Goal: Task Accomplishment & Management: Manage account settings

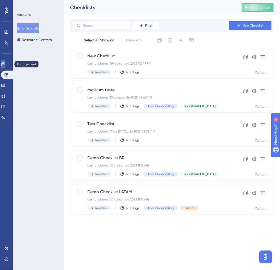
drag, startPoint x: 8, startPoint y: 63, endPoint x: 33, endPoint y: 63, distance: 25.0
click at [5, 63] on link at bounding box center [3, 64] width 4 height 8
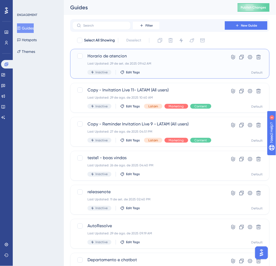
click at [142, 57] on span "Horario de atencion" at bounding box center [148, 56] width 122 height 6
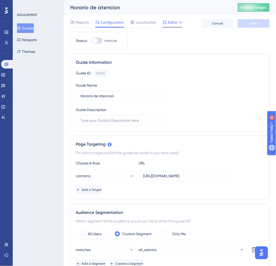
click at [175, 24] on span "Editor" at bounding box center [173, 22] width 10 height 6
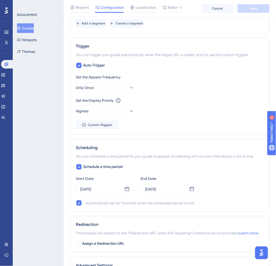
scroll to position [246, 0]
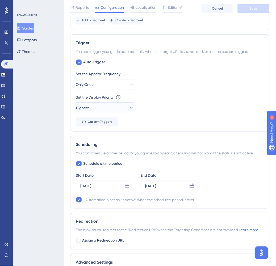
click at [120, 105] on button "Highest" at bounding box center [105, 108] width 58 height 11
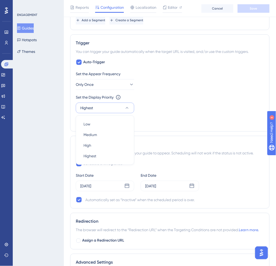
click at [120, 105] on button "Highest" at bounding box center [105, 108] width 58 height 11
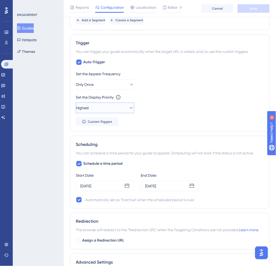
click at [120, 105] on button "Highest" at bounding box center [105, 108] width 58 height 11
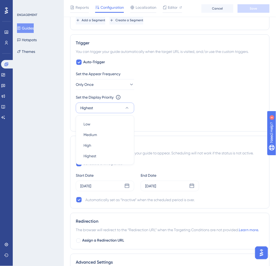
click at [120, 105] on button "Highest" at bounding box center [105, 108] width 58 height 11
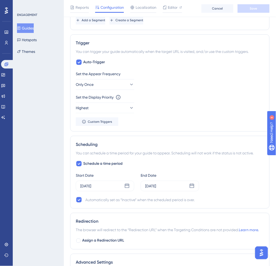
click at [191, 101] on div "Set the Display Priority This option will set the display priority between auto…" at bounding box center [170, 103] width 188 height 19
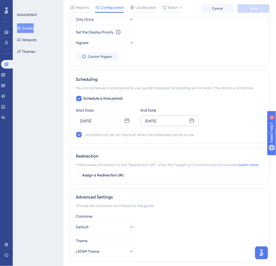
scroll to position [329, 0]
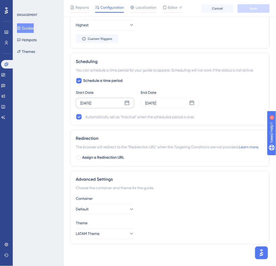
click at [126, 102] on icon at bounding box center [126, 102] width 5 height 5
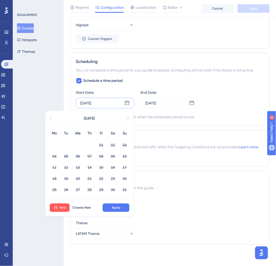
click at [127, 118] on icon at bounding box center [128, 118] width 4 height 5
click at [127, 119] on icon at bounding box center [128, 118] width 4 height 5
click at [50, 118] on icon at bounding box center [50, 118] width 1 height 2
click at [81, 204] on button "Choose Now" at bounding box center [82, 207] width 24 height 8
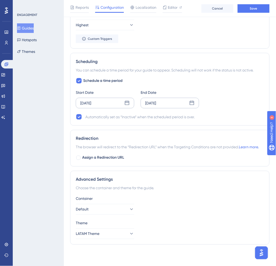
click at [191, 102] on icon at bounding box center [191, 102] width 5 height 5
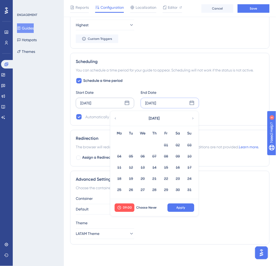
click at [191, 118] on icon at bounding box center [193, 118] width 4 height 5
click at [178, 147] on button "04" at bounding box center [177, 145] width 9 height 9
click at [190, 208] on button "Apply" at bounding box center [180, 207] width 27 height 8
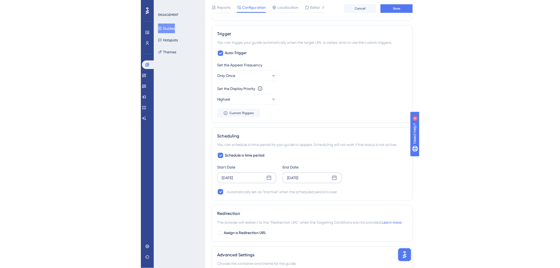
scroll to position [0, 0]
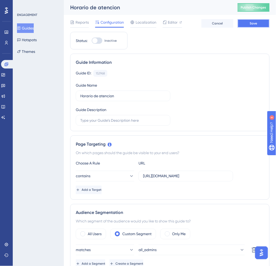
click at [260, 23] on button "Save" at bounding box center [253, 23] width 32 height 8
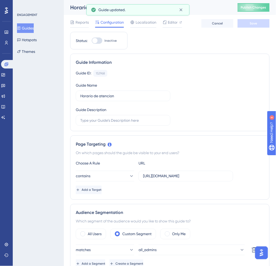
click at [97, 40] on div at bounding box center [97, 40] width 11 height 6
click at [92, 41] on input "Inactive" at bounding box center [91, 41] width 0 height 0
checkbox input "true"
click at [254, 25] on span "Save" at bounding box center [253, 23] width 7 height 4
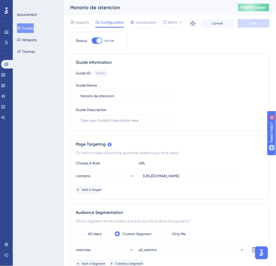
click at [254, 7] on span "Publish Changes" at bounding box center [253, 7] width 25 height 4
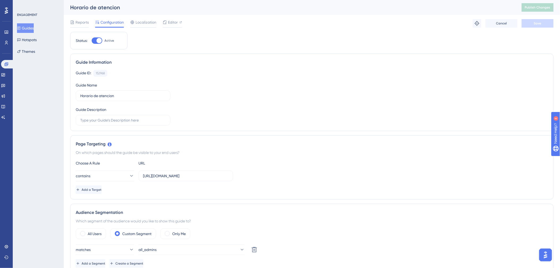
click at [172, 22] on span "Editor" at bounding box center [173, 22] width 10 height 6
click at [280, 10] on button "Publish Changes" at bounding box center [537, 7] width 32 height 8
click at [280, 7] on span "Publish Changes" at bounding box center [536, 7] width 25 height 4
click at [74, 23] on div "Reports" at bounding box center [79, 22] width 19 height 6
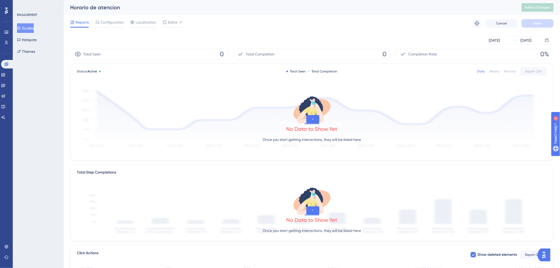
click at [2, 78] on div "Widgets" at bounding box center [6, 75] width 11 height 8
click at [5, 75] on icon at bounding box center [2, 74] width 3 height 3
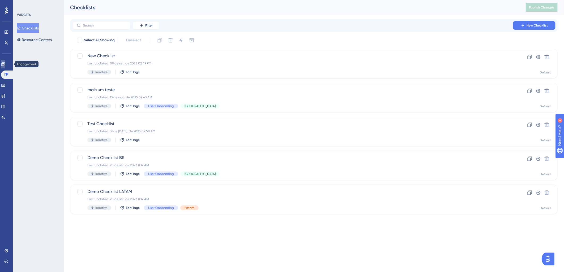
click at [5, 66] on icon at bounding box center [3, 64] width 4 height 4
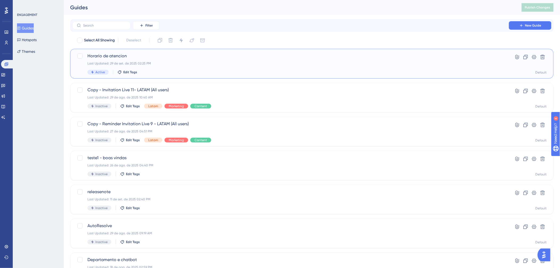
click at [275, 78] on div "Horario de atencion Last Updated: 29 de set. de 2025 02:25 PM Active Edit Tags …" at bounding box center [311, 64] width 483 height 30
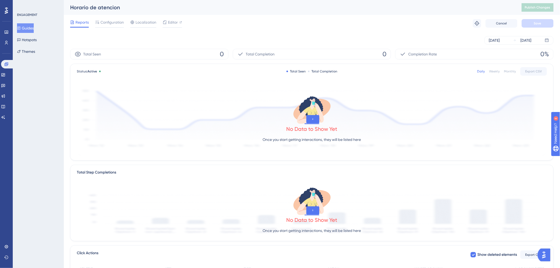
click at [279, 140] on p "Once you start getting interactions, they will be listed here" at bounding box center [312, 140] width 98 height 6
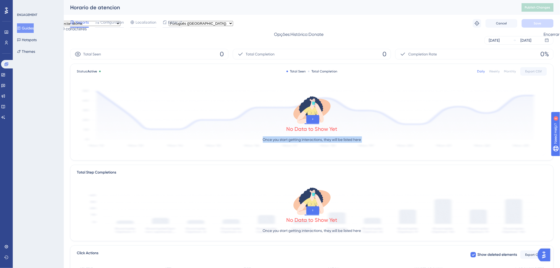
drag, startPoint x: 279, startPoint y: 140, endPoint x: 276, endPoint y: 135, distance: 6.0
click at [276, 37] on div "M T G Y Detectar idioma Africâner Albanês Alemao Amárico Arabe Armênio Assamês …" at bounding box center [280, 18] width 560 height 37
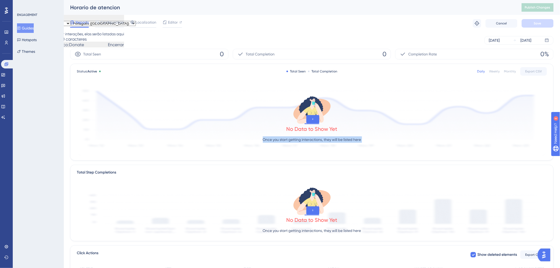
click at [258, 149] on div "No Data to Show Yet Once you start getting interactions, they will be listed he…" at bounding box center [312, 120] width 470 height 71
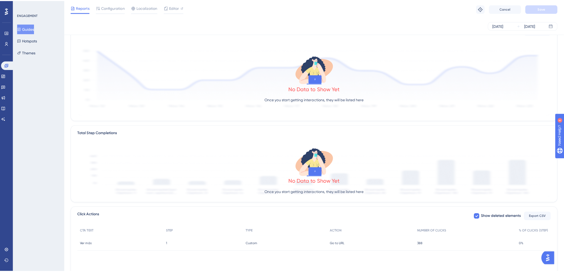
scroll to position [39, 0]
click at [52, 47] on div "Guides Hotspots Themes" at bounding box center [38, 39] width 43 height 33
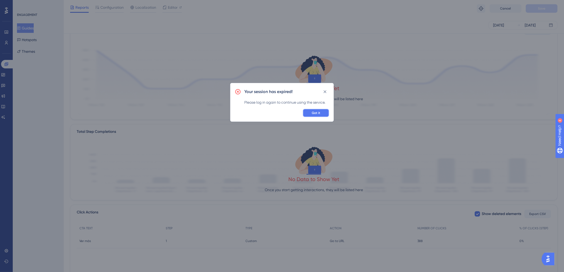
click at [319, 113] on span "Got it" at bounding box center [316, 113] width 8 height 4
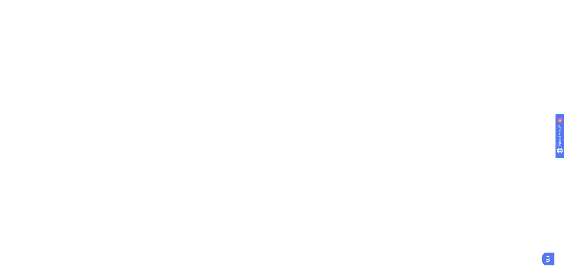
scroll to position [0, 0]
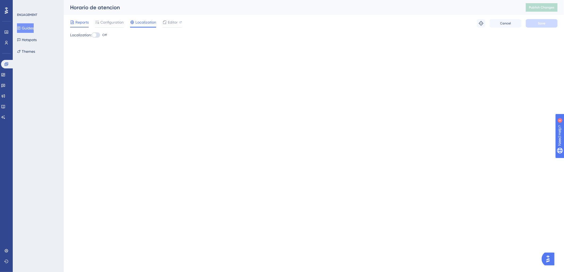
click at [83, 20] on span "Reports" at bounding box center [81, 22] width 13 height 6
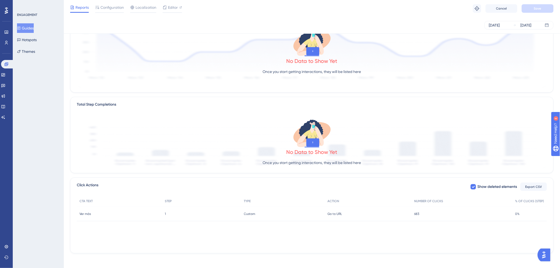
scroll to position [68, 0]
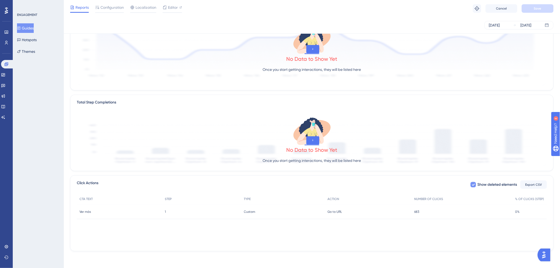
drag, startPoint x: 517, startPoint y: 184, endPoint x: 482, endPoint y: 183, distance: 35.3
click at [482, 183] on div "Show deleted elements Export CSV" at bounding box center [508, 185] width 77 height 10
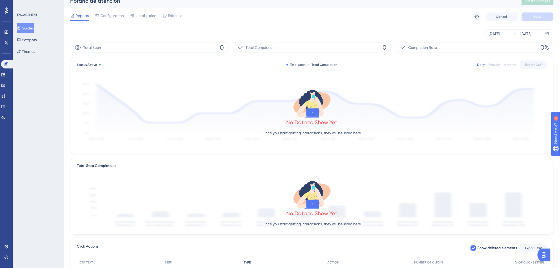
scroll to position [0, 0]
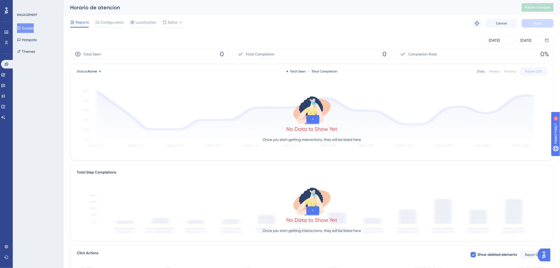
click at [34, 30] on button "Guides" at bounding box center [25, 28] width 17 height 10
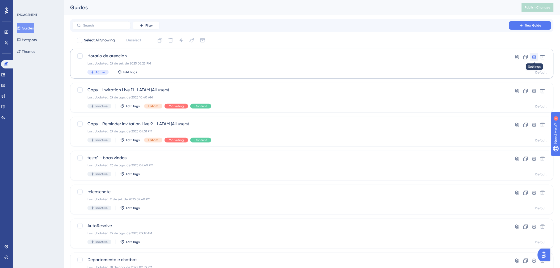
click at [535, 56] on icon at bounding box center [533, 56] width 5 height 5
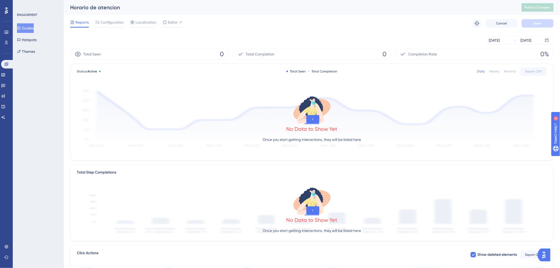
click at [81, 23] on span "Reports" at bounding box center [81, 22] width 13 height 6
click at [116, 21] on span "Configuration" at bounding box center [111, 22] width 23 height 6
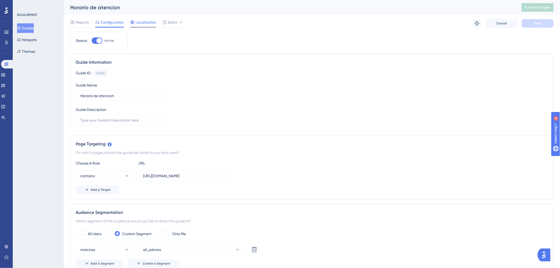
click at [148, 20] on span "Localization" at bounding box center [145, 22] width 21 height 6
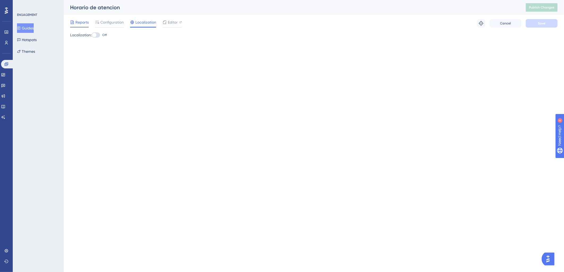
click at [84, 23] on span "Reports" at bounding box center [81, 22] width 13 height 6
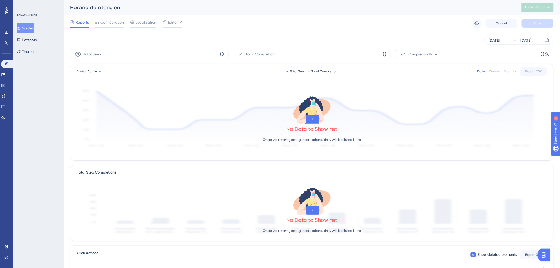
click at [26, 29] on button "Guides" at bounding box center [25, 28] width 17 height 10
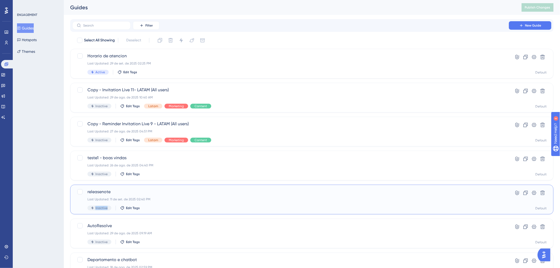
drag, startPoint x: 193, startPoint y: 202, endPoint x: 193, endPoint y: 211, distance: 9.3
click at [193, 211] on div "releasenote Last Updated: 11 de set. de 2025 02:40 PM Inactive Edit Tags Hyperl…" at bounding box center [311, 200] width 483 height 30
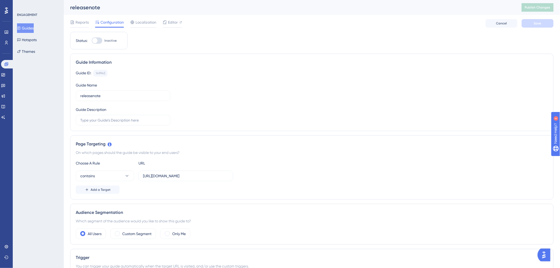
click at [31, 28] on button "Guides" at bounding box center [25, 28] width 17 height 10
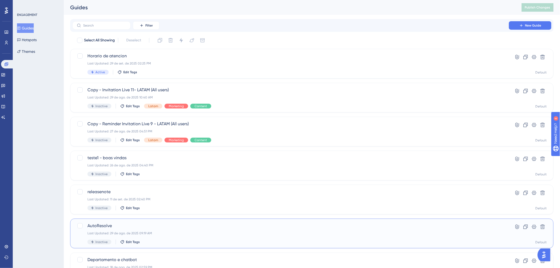
click at [216, 237] on div "AutoResolve Last Updated: 29 de ago. de 2025 09:19 AM Inactive Edit Tags" at bounding box center [290, 234] width 406 height 22
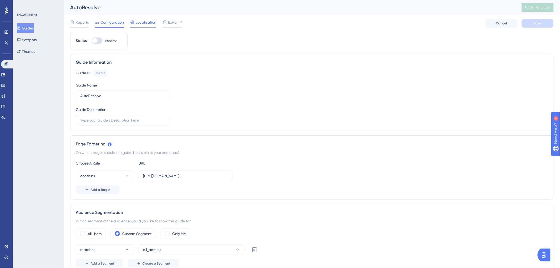
click at [141, 20] on span "Localization" at bounding box center [145, 22] width 21 height 6
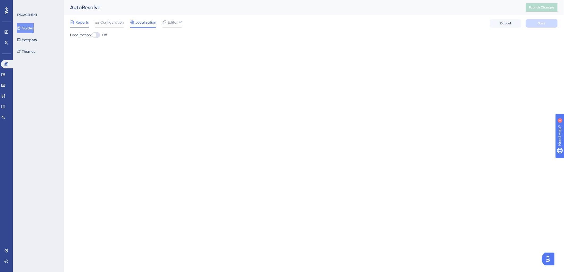
click at [84, 19] on div "Reports Configuration Localization Editor Cancel Save" at bounding box center [314, 23] width 488 height 17
click at [84, 20] on span "Reports" at bounding box center [81, 22] width 13 height 6
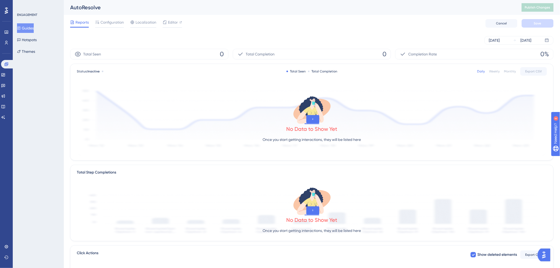
click at [30, 28] on button "Guides" at bounding box center [25, 28] width 17 height 10
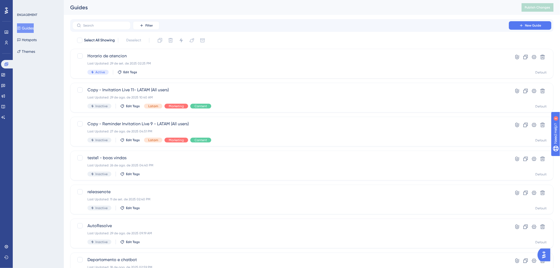
click at [6, 27] on div "Performance Users" at bounding box center [6, 31] width 8 height 32
click at [6, 28] on link at bounding box center [6, 32] width 4 height 8
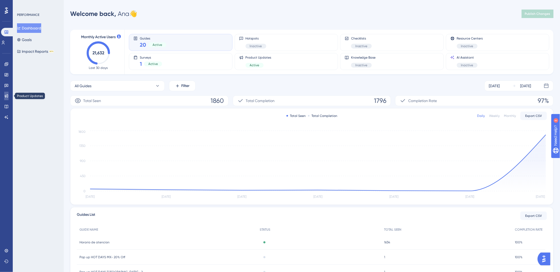
click at [5, 98] on link at bounding box center [6, 96] width 4 height 8
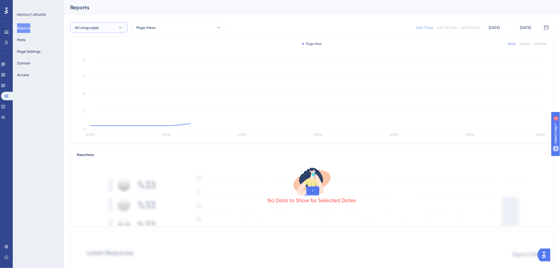
click at [106, 27] on button "All Languages" at bounding box center [98, 27] width 57 height 11
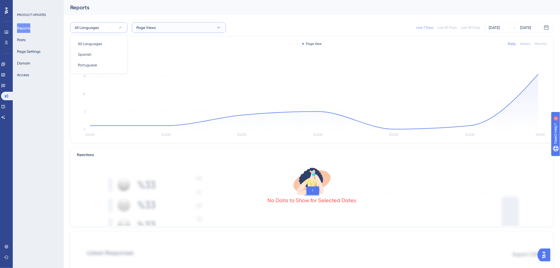
click at [147, 27] on span "Page Views" at bounding box center [145, 27] width 19 height 6
click at [152, 53] on span "Release Note - Agosto 2025" at bounding box center [162, 54] width 47 height 6
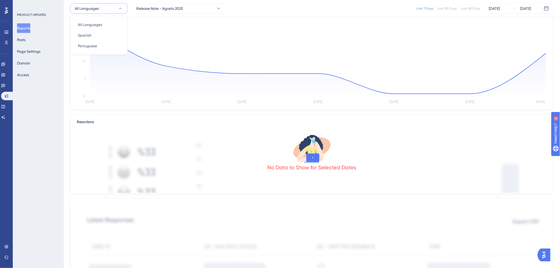
scroll to position [28, 0]
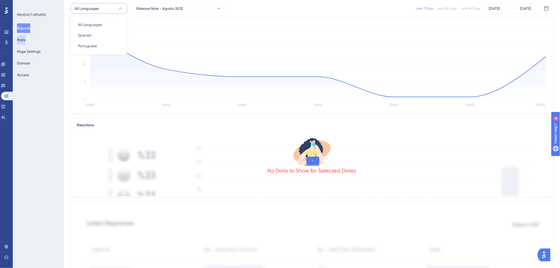
click at [20, 38] on button "Posts" at bounding box center [21, 40] width 8 height 10
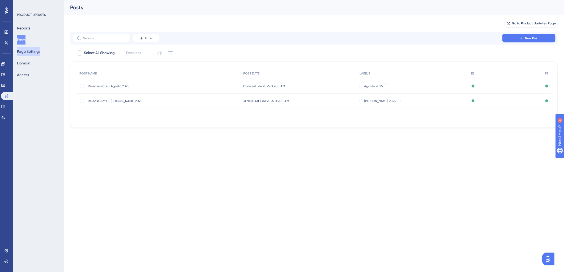
click at [28, 53] on button "Page Settings" at bounding box center [28, 52] width 23 height 10
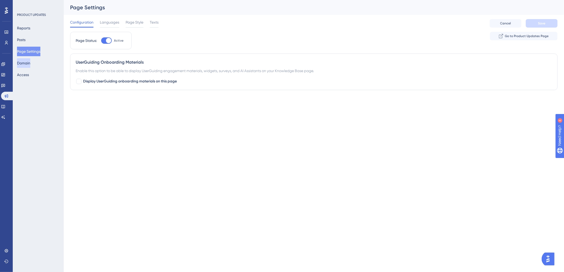
click at [28, 63] on button "Domain" at bounding box center [23, 63] width 13 height 10
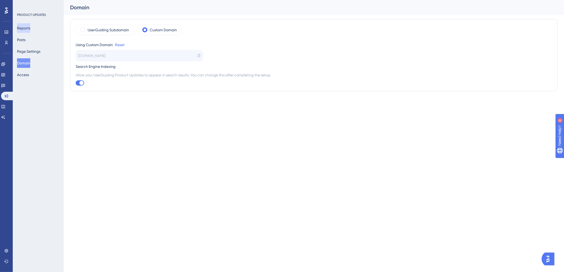
click at [30, 27] on button "Reports" at bounding box center [23, 28] width 13 height 10
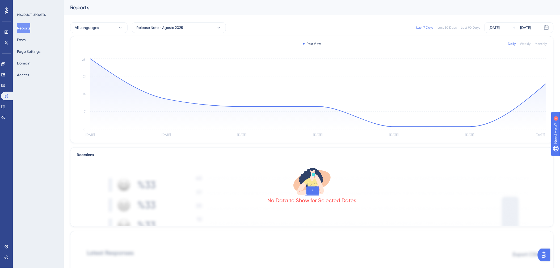
click at [472, 27] on div "Last 90 Days" at bounding box center [470, 27] width 19 height 4
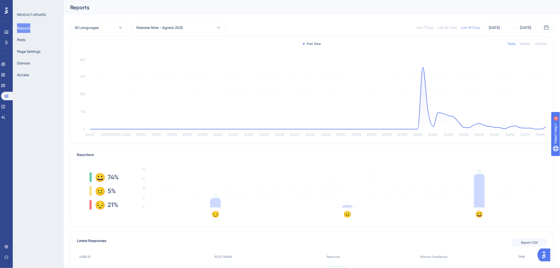
drag, startPoint x: 314, startPoint y: 146, endPoint x: 362, endPoint y: 120, distance: 55.1
click at [314, 146] on div "Post View Daily Weekly Monthly [DATE] [DATE] [DATE] [DATE] [DATE] [DATE] [DATE]…" at bounding box center [311, 252] width 483 height 433
